Goal: Transaction & Acquisition: Purchase product/service

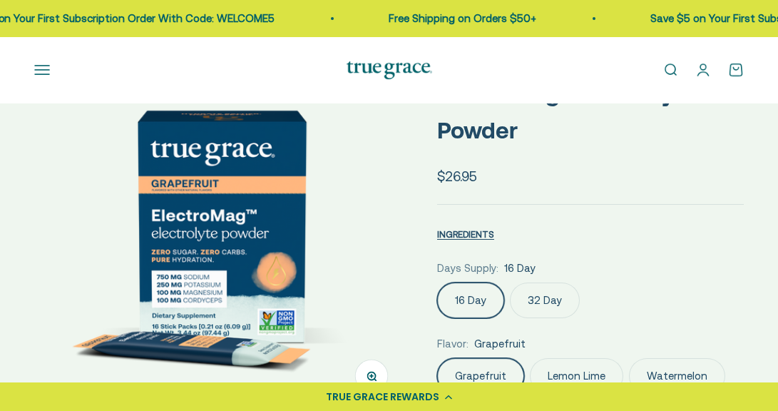
select select "3"
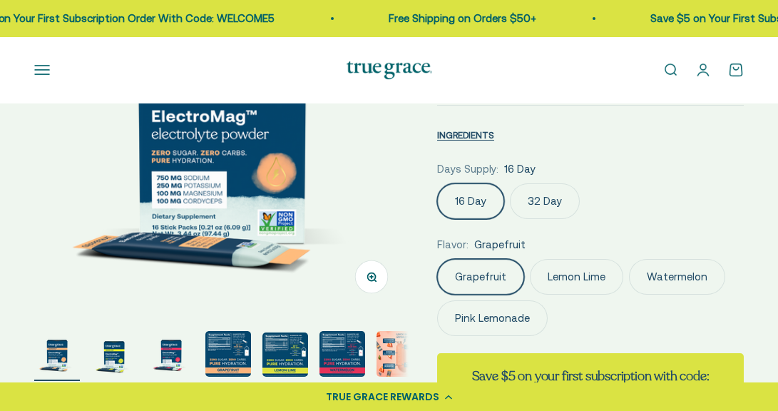
scroll to position [242, 0]
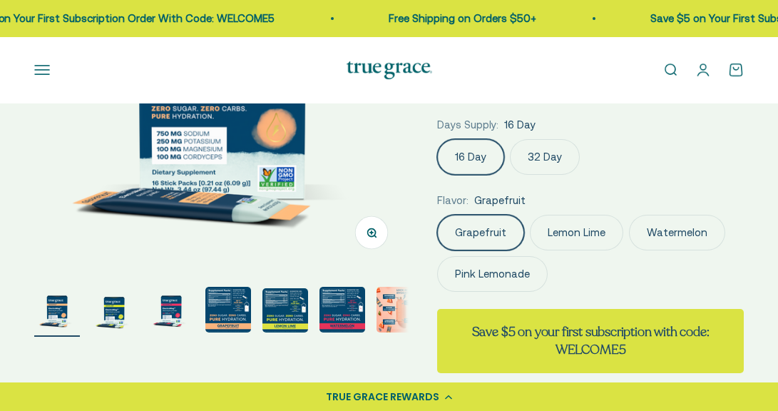
click at [490, 231] on label "Grapefruit" at bounding box center [480, 233] width 87 height 36
click at [437, 215] on input "Grapefruit" at bounding box center [436, 214] width 1 height 1
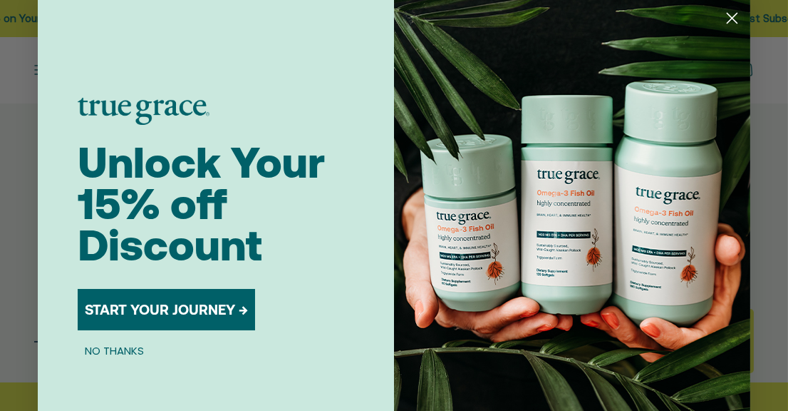
click at [725, 15] on circle "Close dialog" at bounding box center [733, 18] width 24 height 24
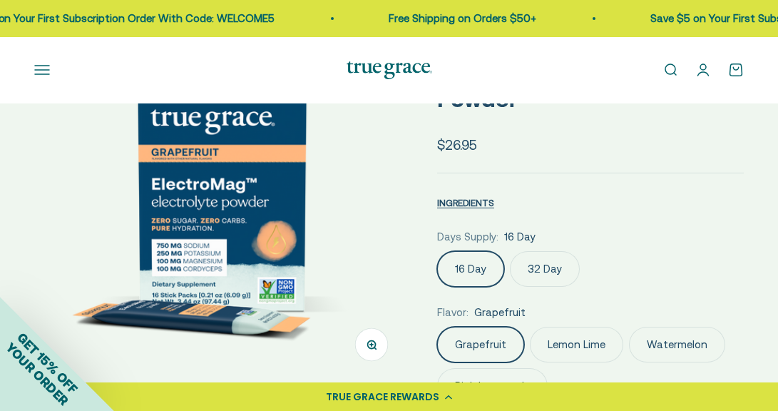
scroll to position [180, 0]
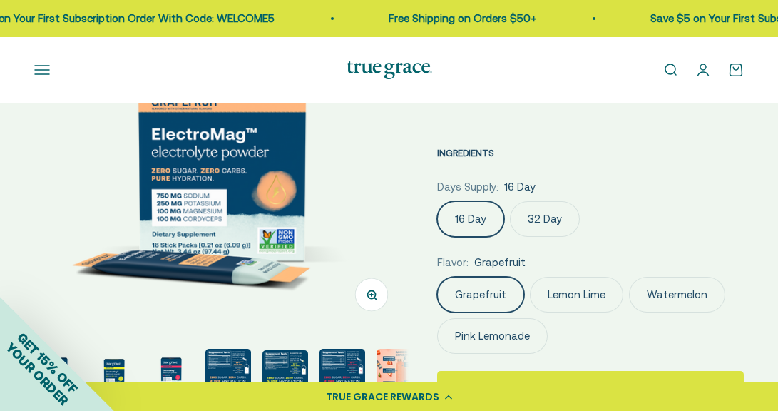
click at [478, 332] on label "Pink Lemonade" at bounding box center [492, 336] width 110 height 36
click at [437, 277] on input "Pink Lemonade" at bounding box center [436, 276] width 1 height 1
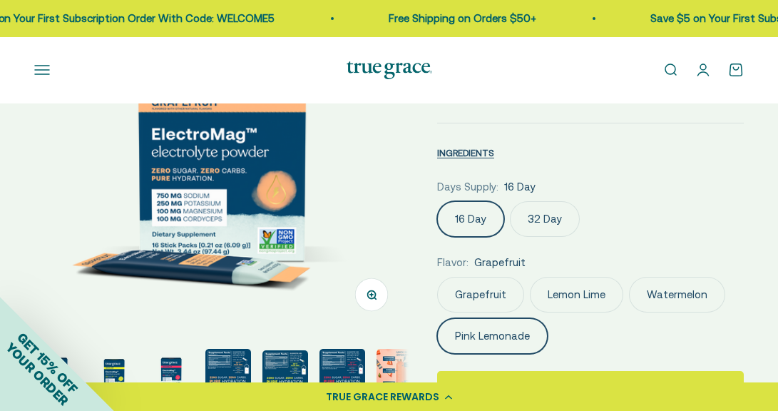
scroll to position [0, 4594]
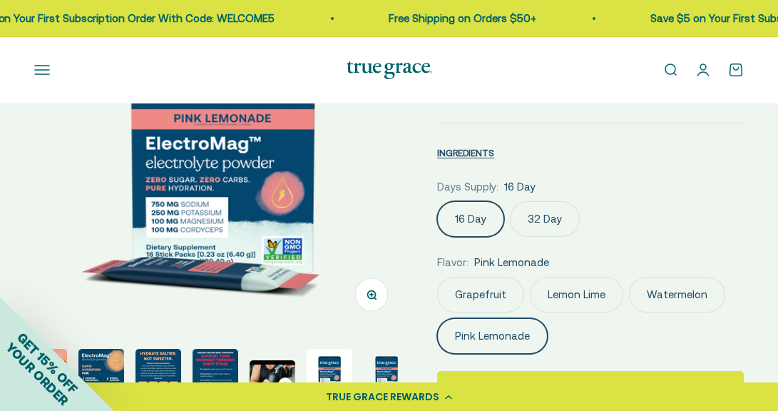
click at [364, 292] on button "Zoom" at bounding box center [372, 294] width 32 height 32
